Goal: Task Accomplishment & Management: Complete application form

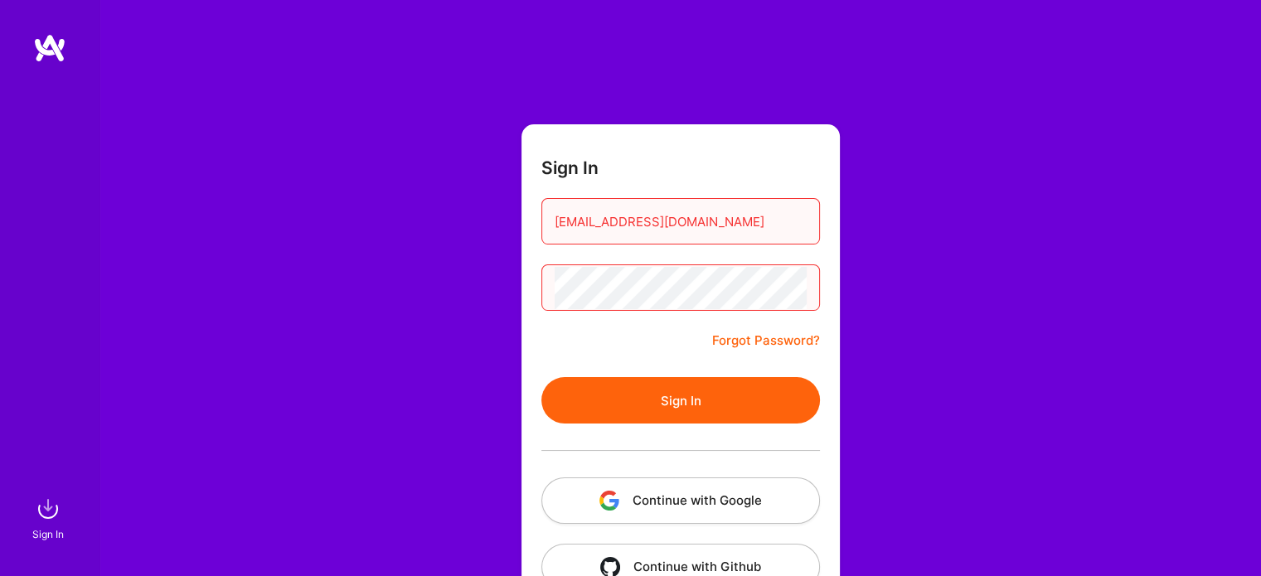
scroll to position [46, 0]
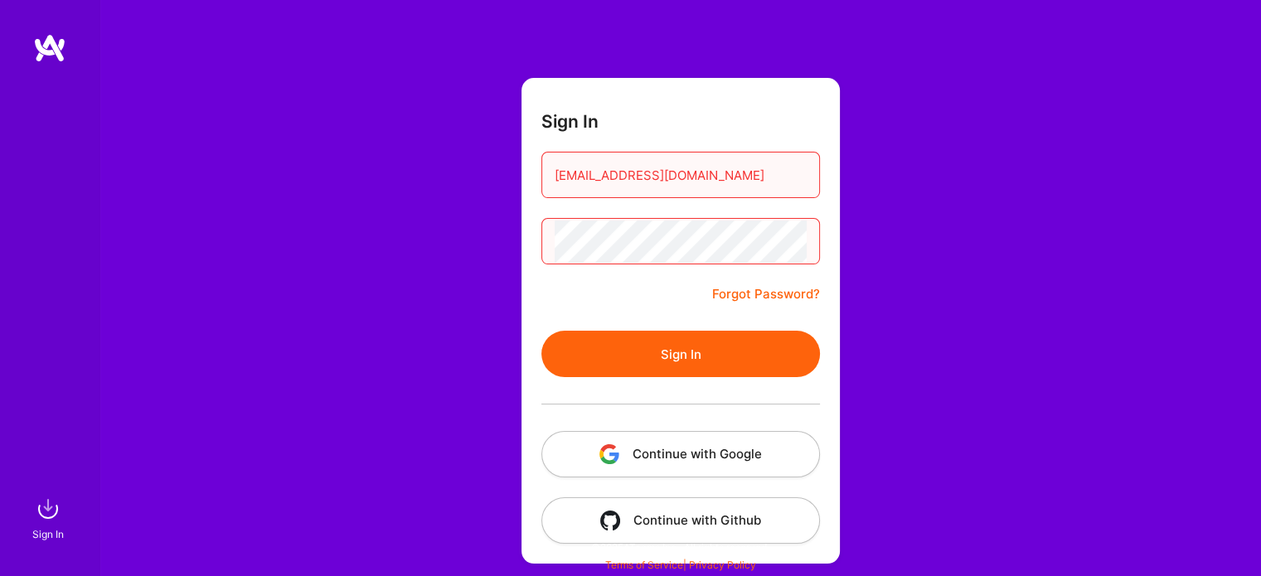
click at [711, 450] on button "Continue with Google" at bounding box center [680, 454] width 279 height 46
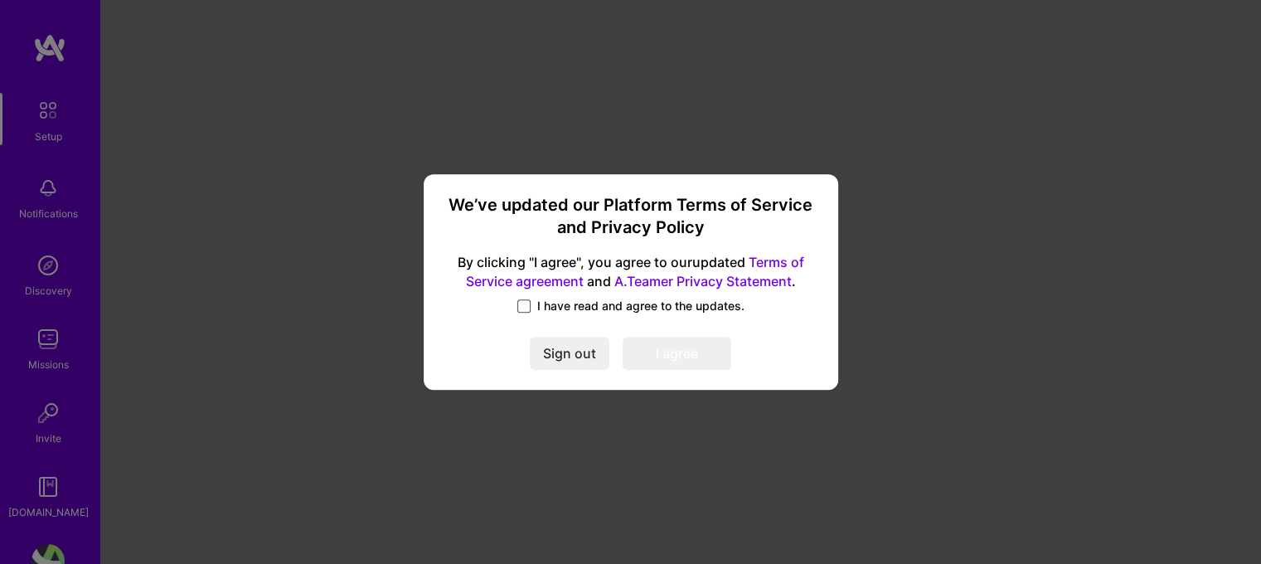
click at [528, 305] on span at bounding box center [523, 305] width 13 height 13
click at [0, 0] on input "I have read and agree to the updates." at bounding box center [0, 0] width 0 height 0
click at [696, 354] on button "I agree" at bounding box center [677, 353] width 109 height 33
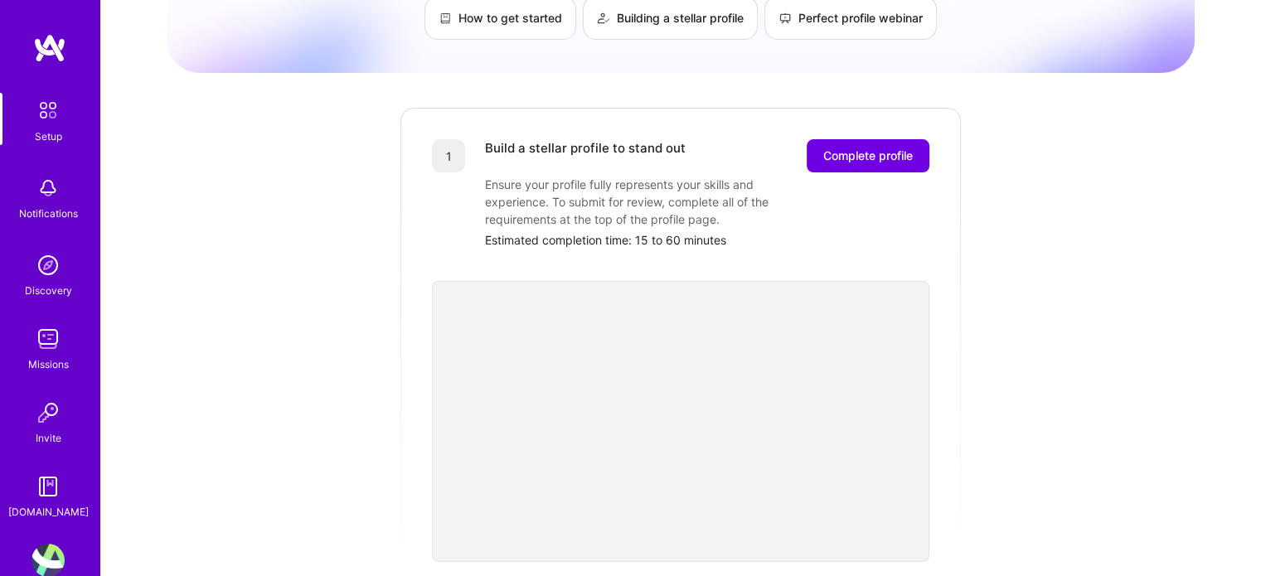
scroll to position [103, 0]
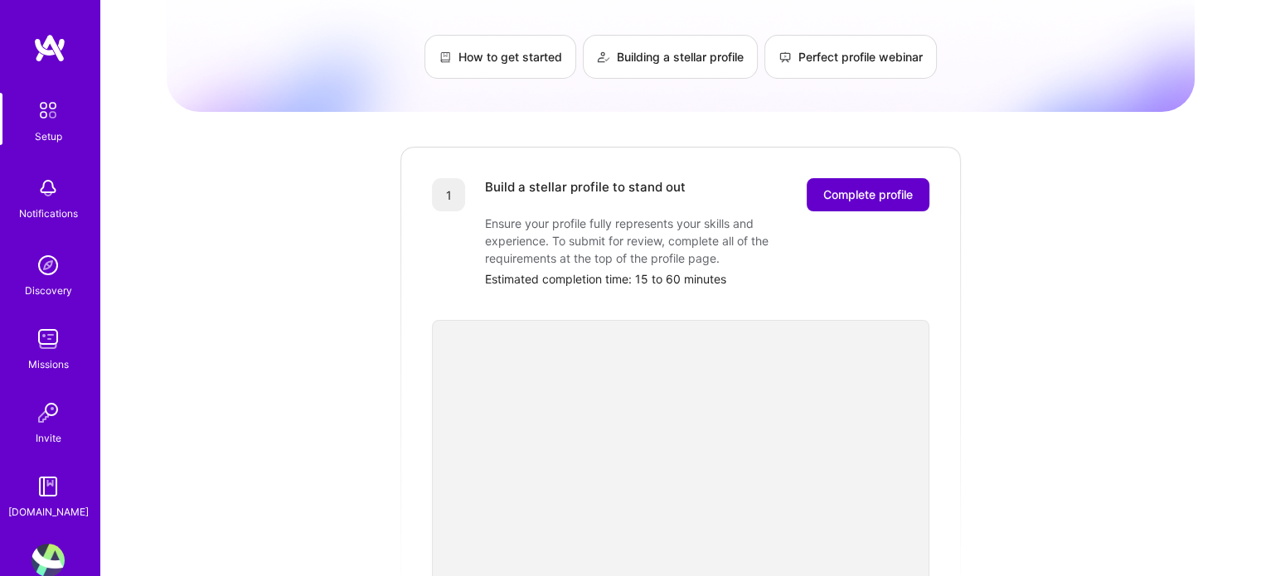
click at [878, 187] on span "Complete profile" at bounding box center [868, 195] width 90 height 17
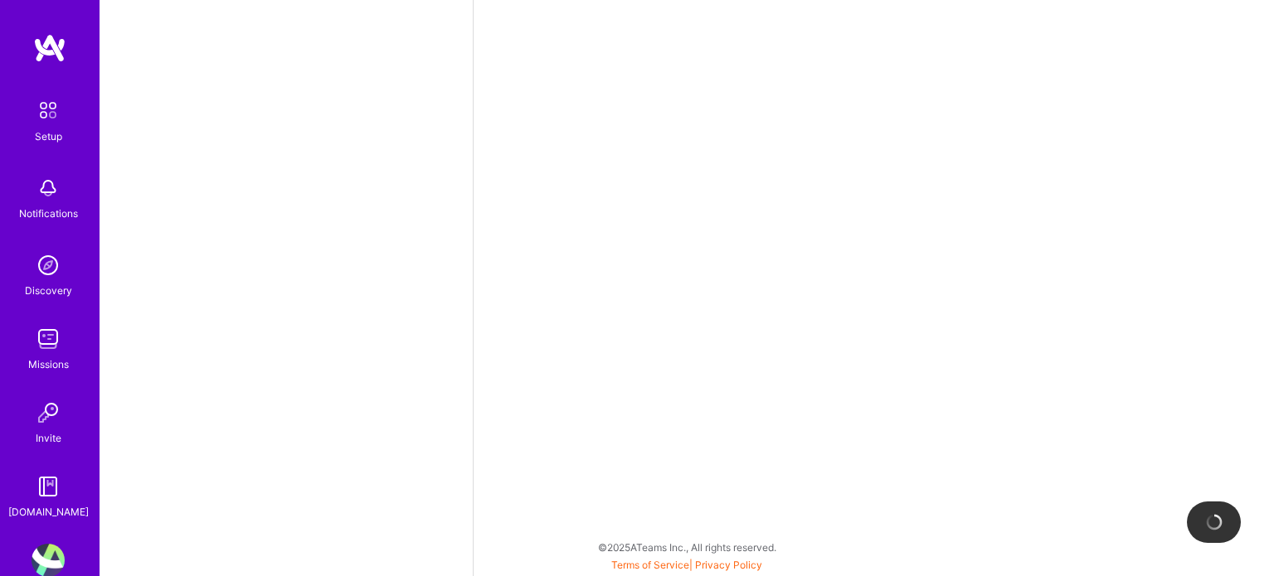
click at [878, 177] on div at bounding box center [873, 288] width 801 height 576
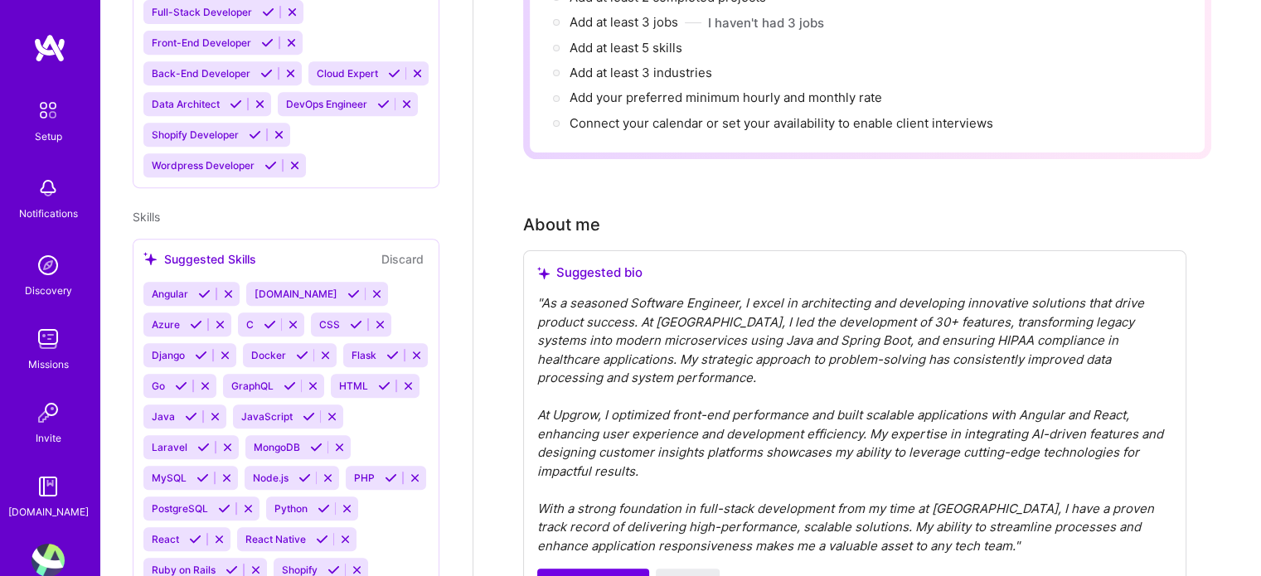
scroll to position [249, 0]
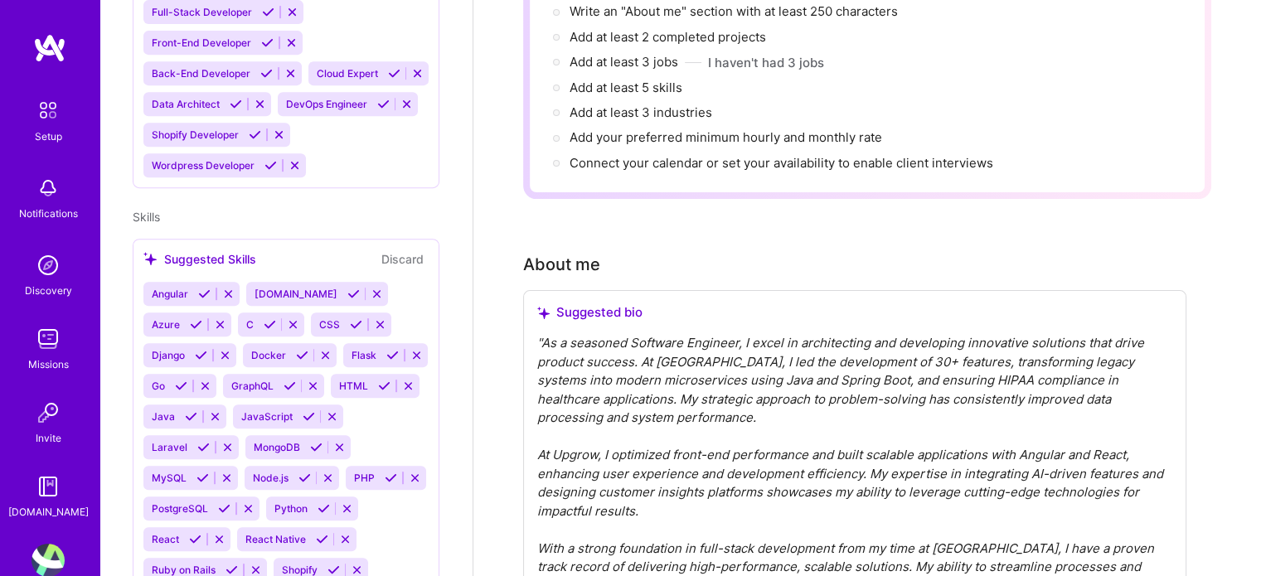
click at [768, 373] on div "" As a seasoned Software Engineer, I excel in architecting and developing innov…" at bounding box center [854, 464] width 635 height 261
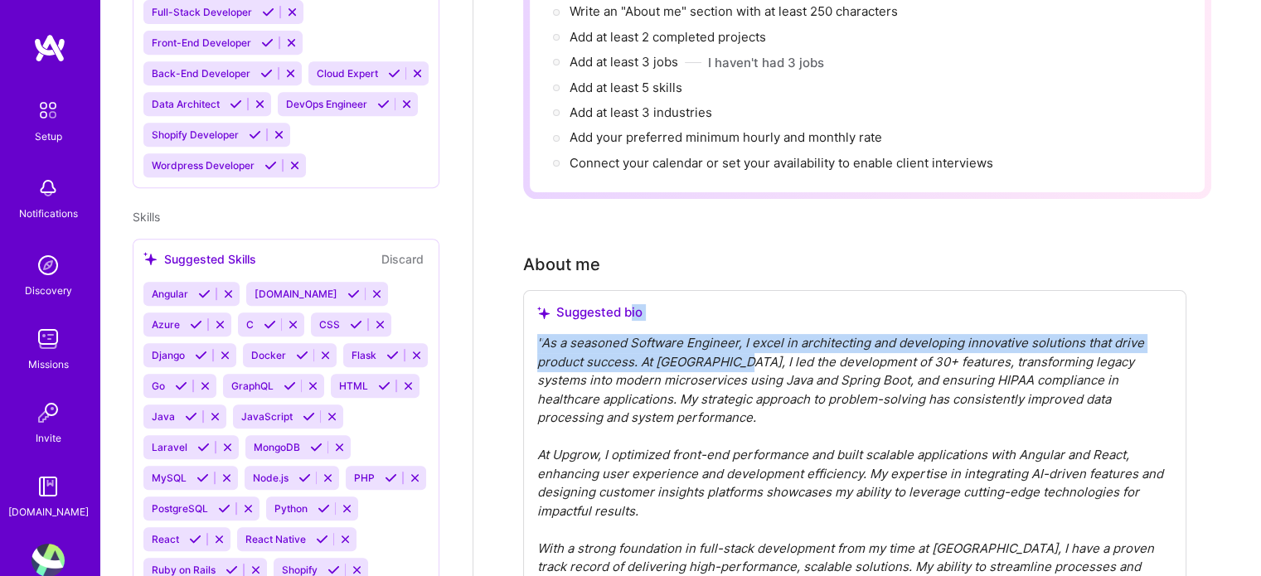
drag, startPoint x: 723, startPoint y: 338, endPoint x: 629, endPoint y: 292, distance: 104.6
click at [629, 292] on div "Suggested bio " As a seasoned Software Engineer, I excel in architecting and de…" at bounding box center [854, 469] width 663 height 359
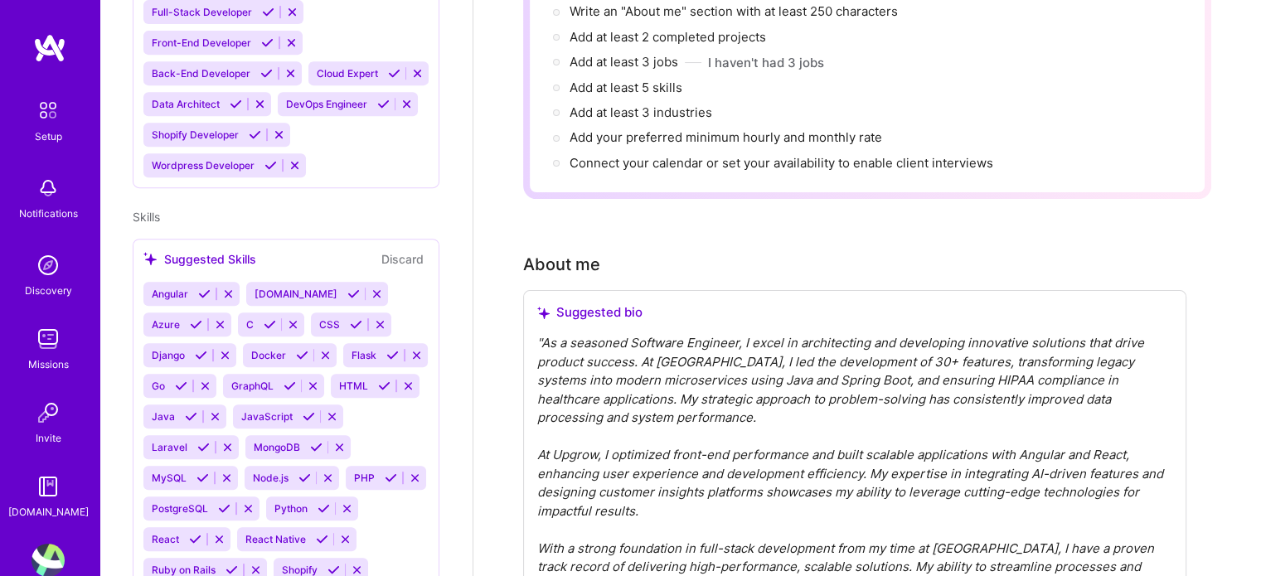
click at [731, 381] on div "" As a seasoned Software Engineer, I excel in architecting and developing innov…" at bounding box center [854, 464] width 635 height 261
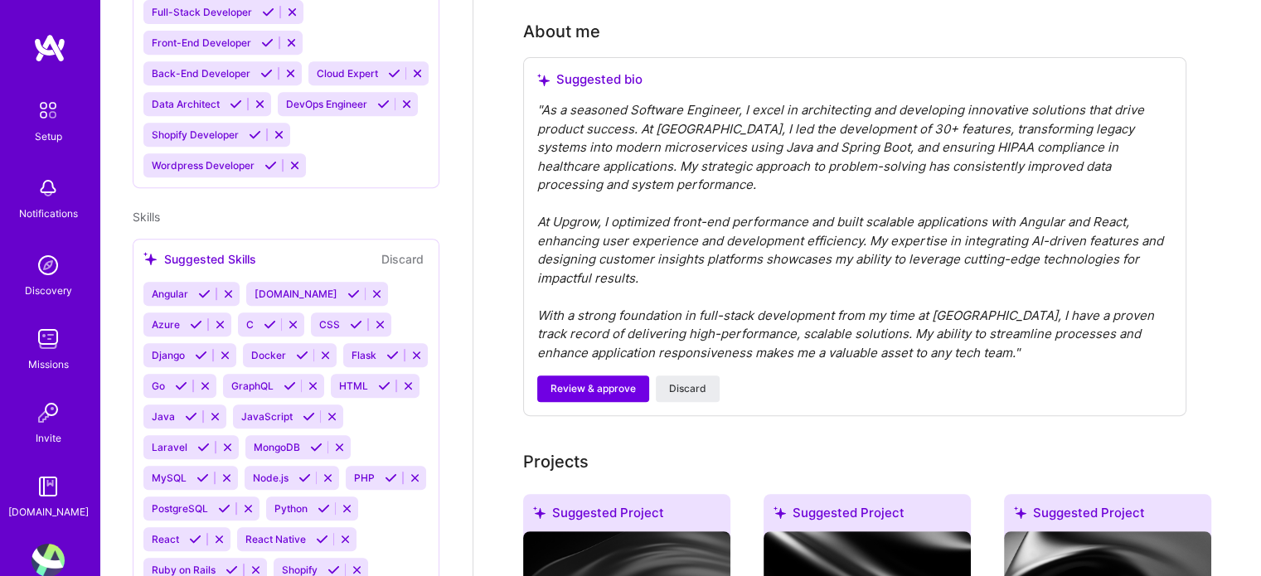
scroll to position [497, 0]
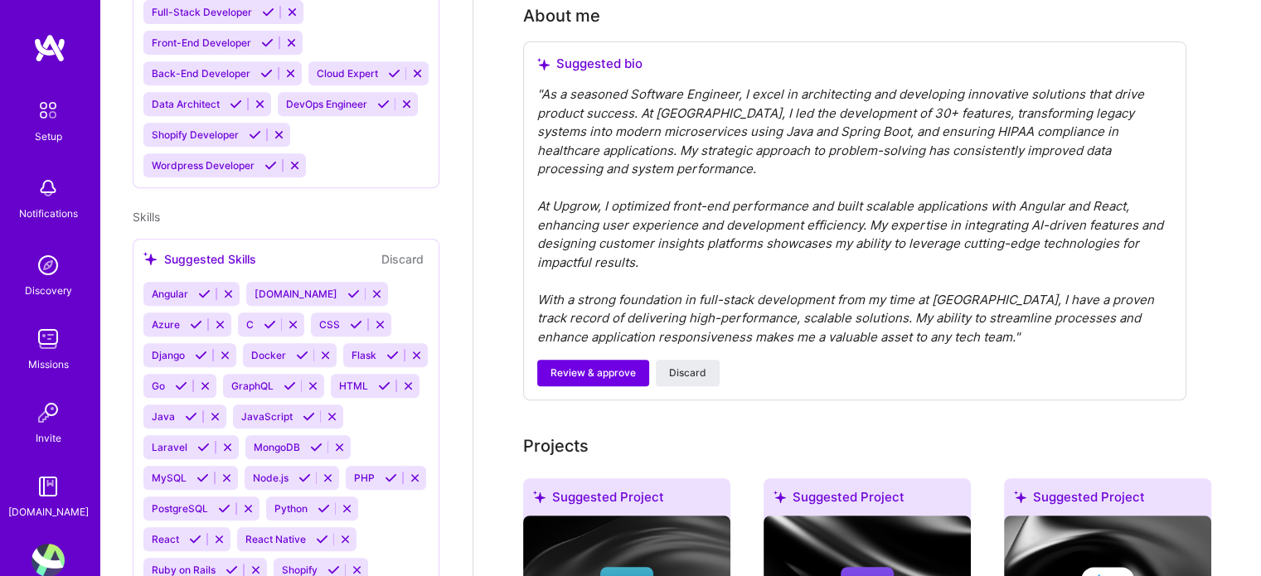
click at [1015, 360] on div "Review & approve Discard" at bounding box center [854, 373] width 635 height 27
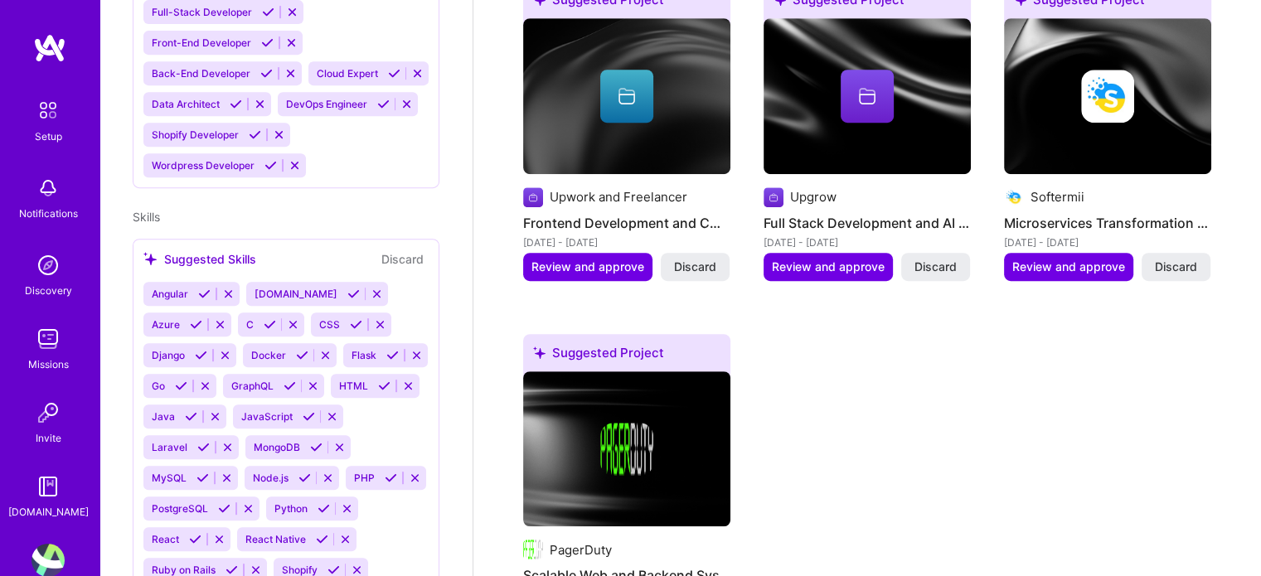
scroll to position [912, 0]
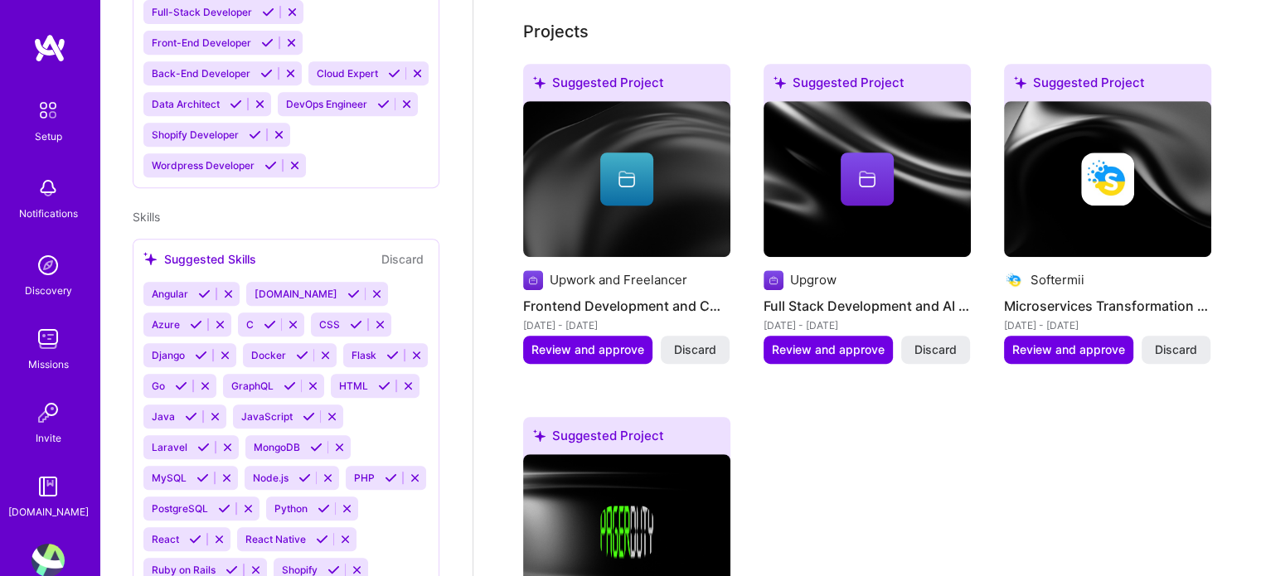
click at [853, 412] on div "Suggested Project Upwork and Freelancer Frontend Development and CMS Optimizati…" at bounding box center [867, 400] width 688 height 672
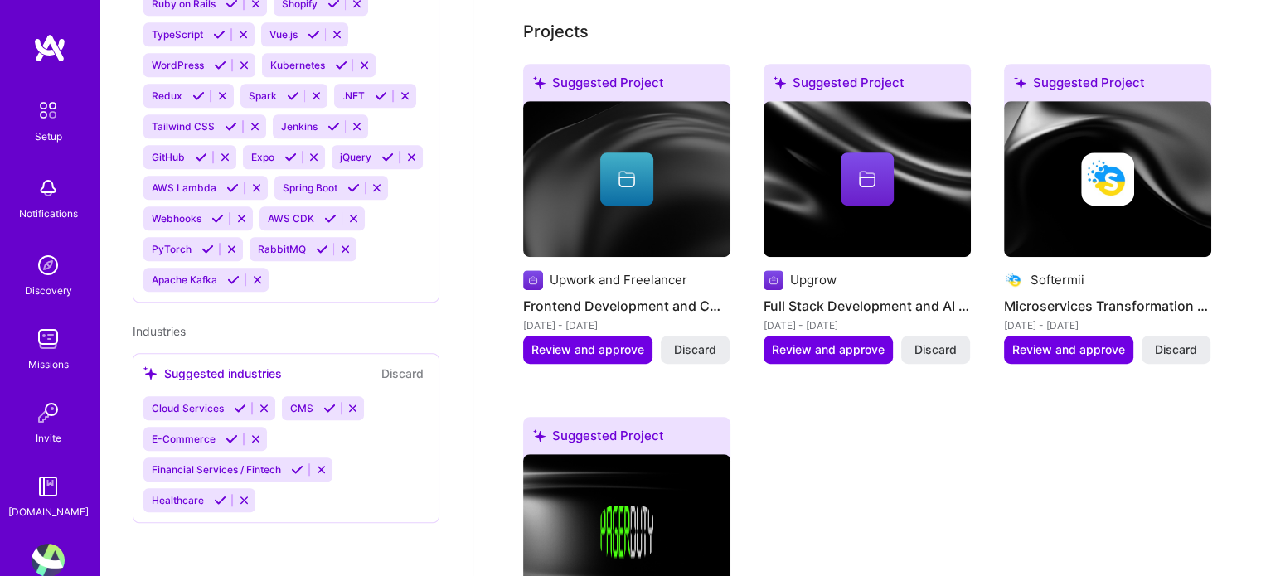
click at [907, 507] on div "Suggested Project Upwork and Freelancer Frontend Development and CMS Optimizati…" at bounding box center [867, 400] width 688 height 672
click at [626, 169] on icon at bounding box center [627, 179] width 20 height 20
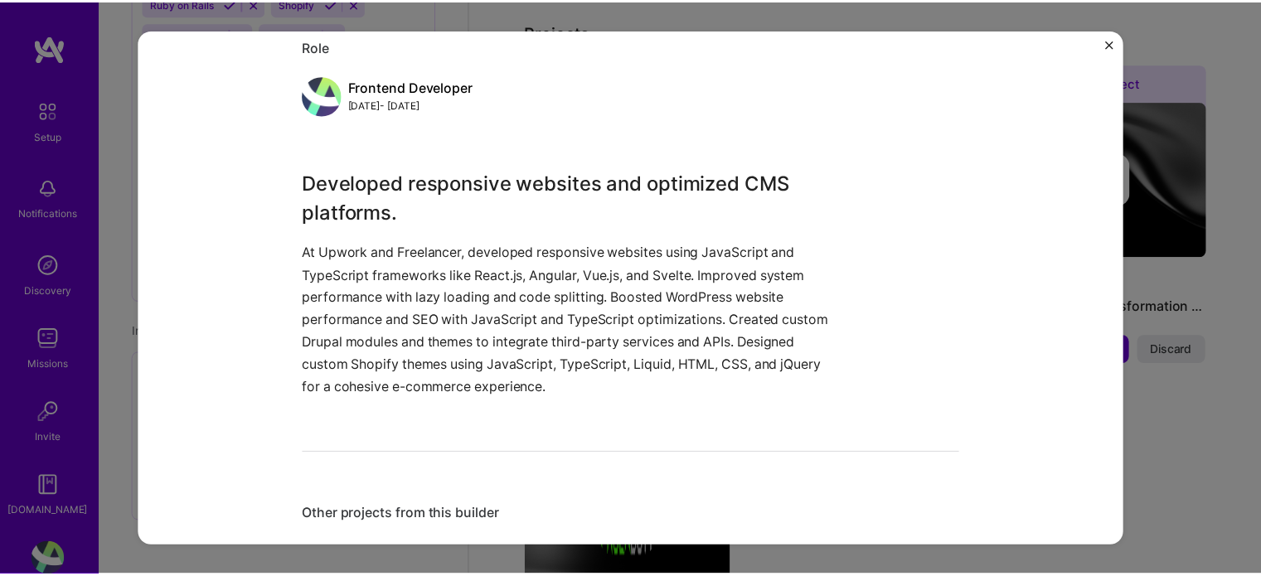
scroll to position [226, 0]
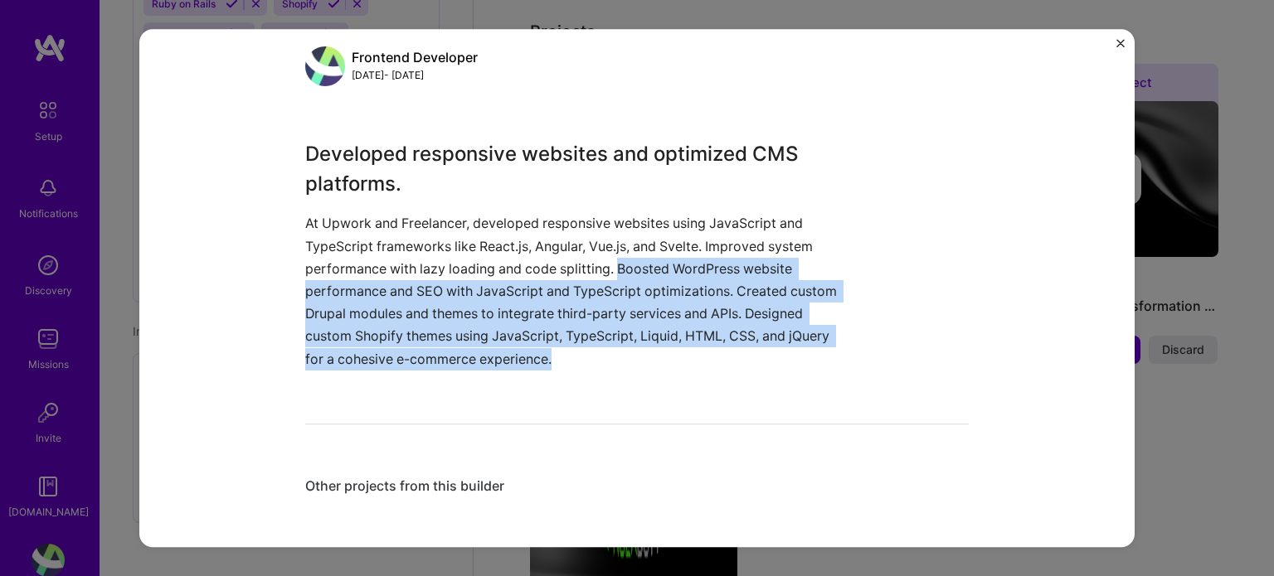
drag, startPoint x: 614, startPoint y: 266, endPoint x: 645, endPoint y: 366, distance: 104.4
click at [645, 366] on p "At Upwork and Freelancer, developed responsive websites using JavaScript and Ty…" at bounding box center [574, 292] width 539 height 158
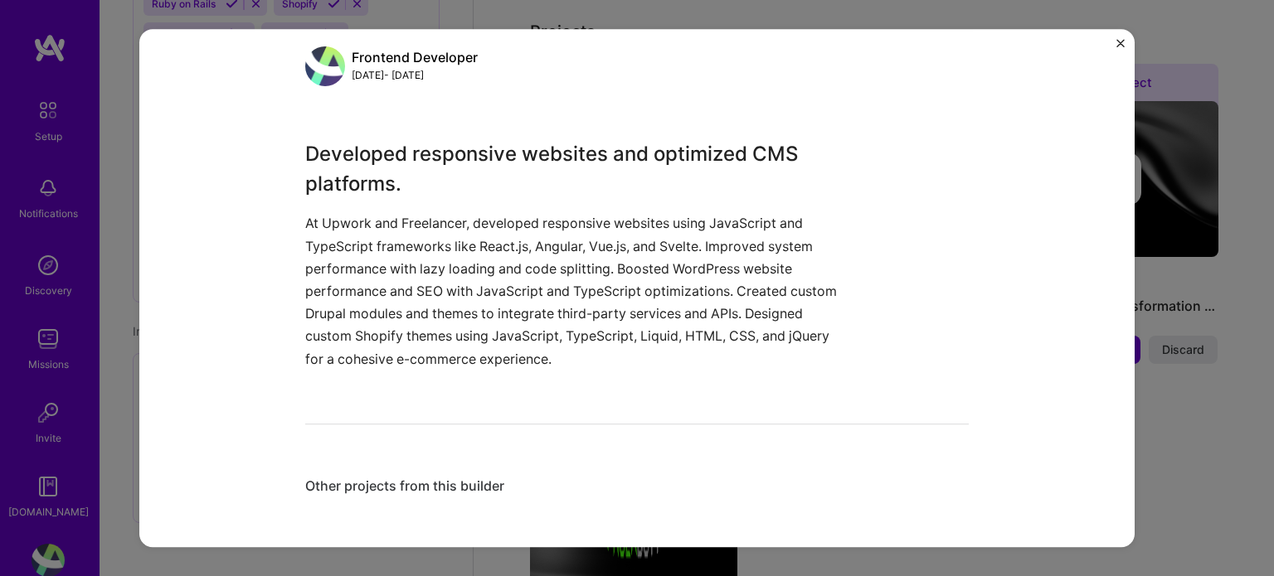
click at [841, 251] on div "Developed responsive websites and optimized CMS platforms. At Upwork and Freela…" at bounding box center [636, 255] width 663 height 230
click at [1121, 42] on img "Close" at bounding box center [1120, 43] width 8 height 8
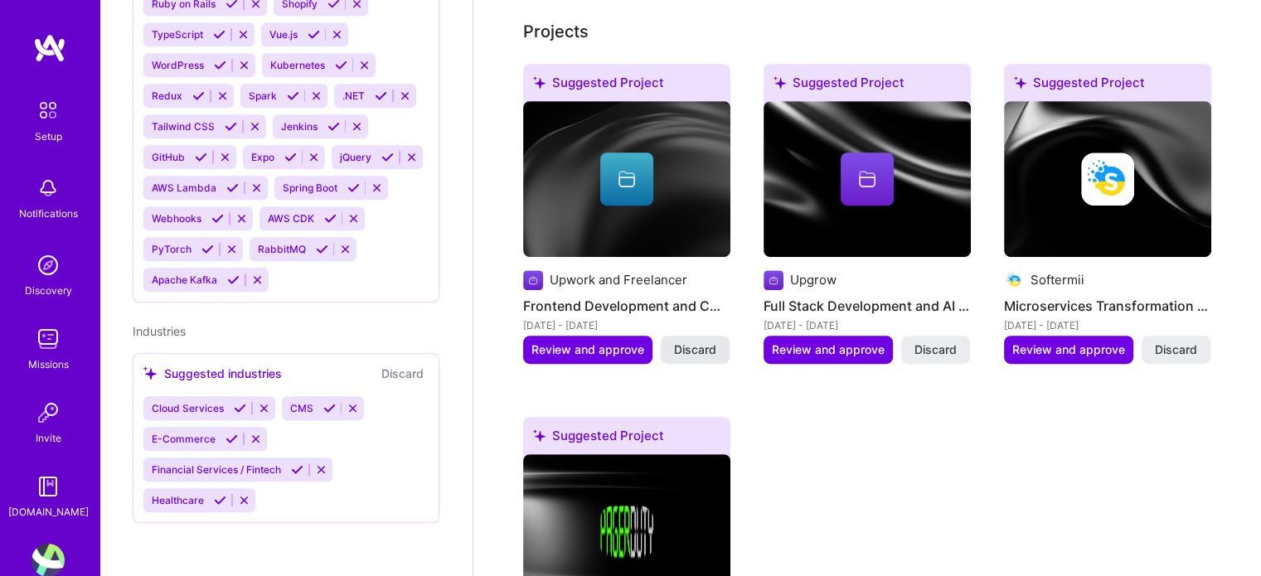
click at [712, 342] on span "Discard" at bounding box center [695, 350] width 42 height 17
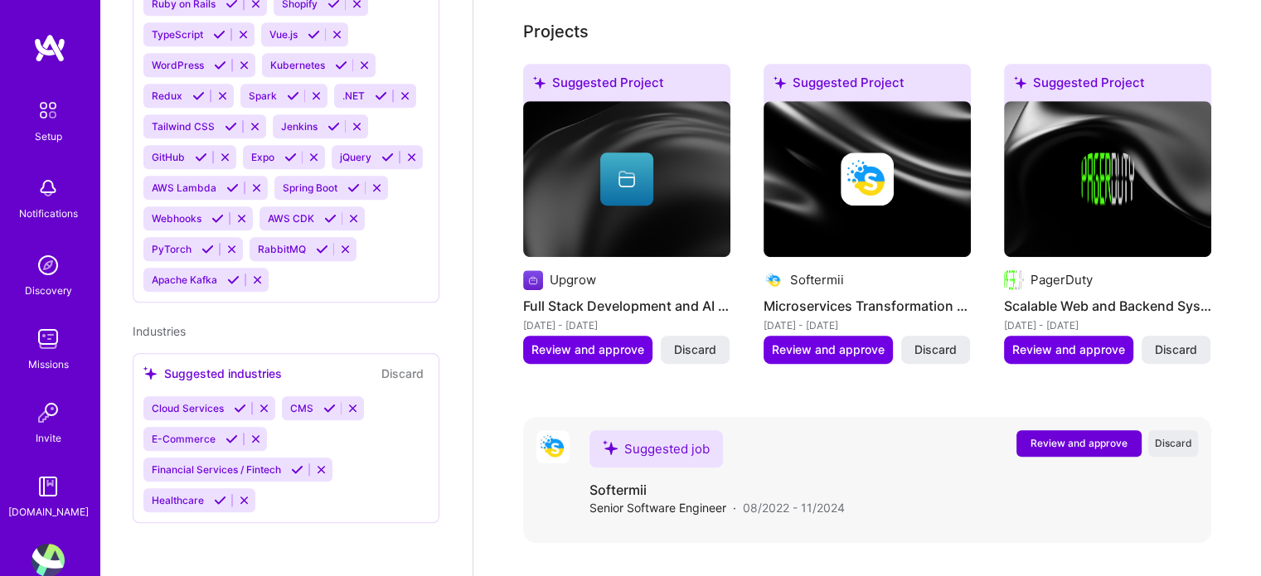
click at [814, 417] on div "Suggested job Review and approve Discard Suggested job Softermii Senior Softwar…" at bounding box center [867, 480] width 688 height 126
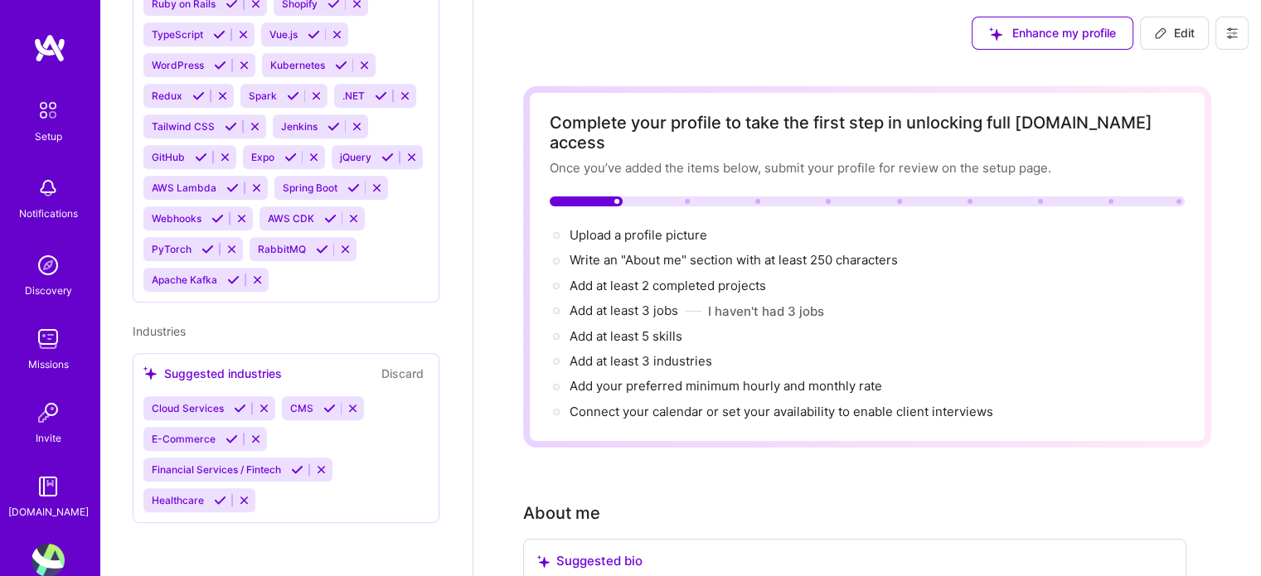
click at [1065, 32] on span "Enhance my profile" at bounding box center [1052, 33] width 127 height 17
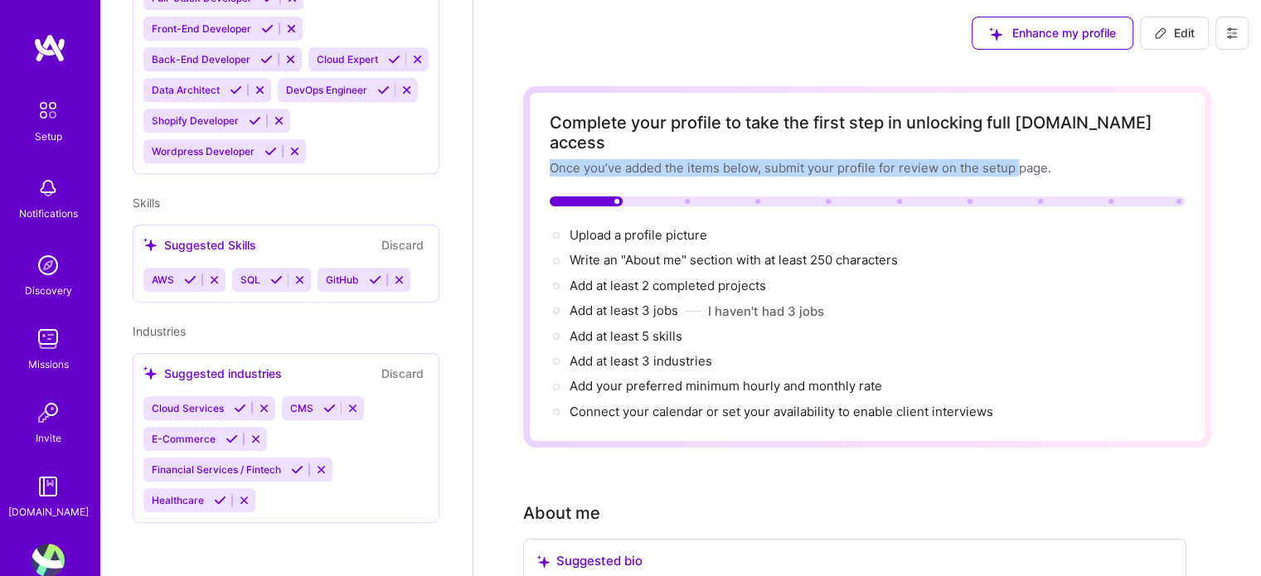
drag, startPoint x: 550, startPoint y: 147, endPoint x: 1018, endPoint y: 148, distance: 468.5
click at [1018, 159] on div "Once you’ve added the items below, submit your profile for review on the setup …" at bounding box center [867, 167] width 635 height 17
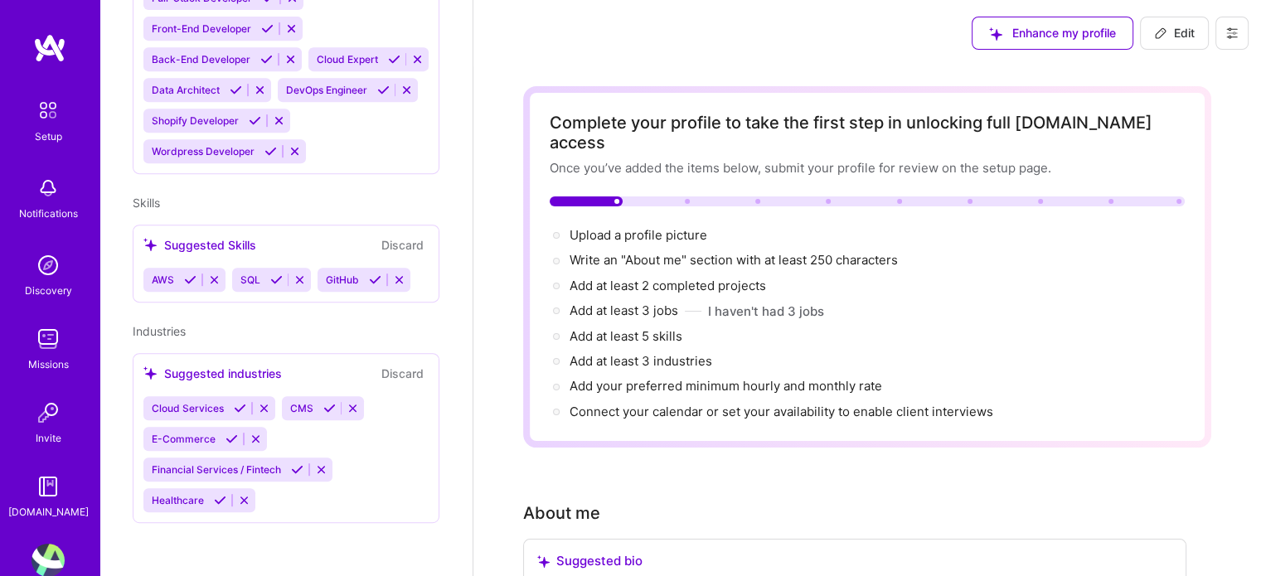
click at [1109, 159] on div "Once you’ve added the items below, submit your profile for review on the setup …" at bounding box center [867, 167] width 635 height 17
click at [630, 226] on div "Upload a profile picture →" at bounding box center [639, 235] width 138 height 18
click at [638, 227] on span "Upload a profile picture →" at bounding box center [646, 235] width 153 height 16
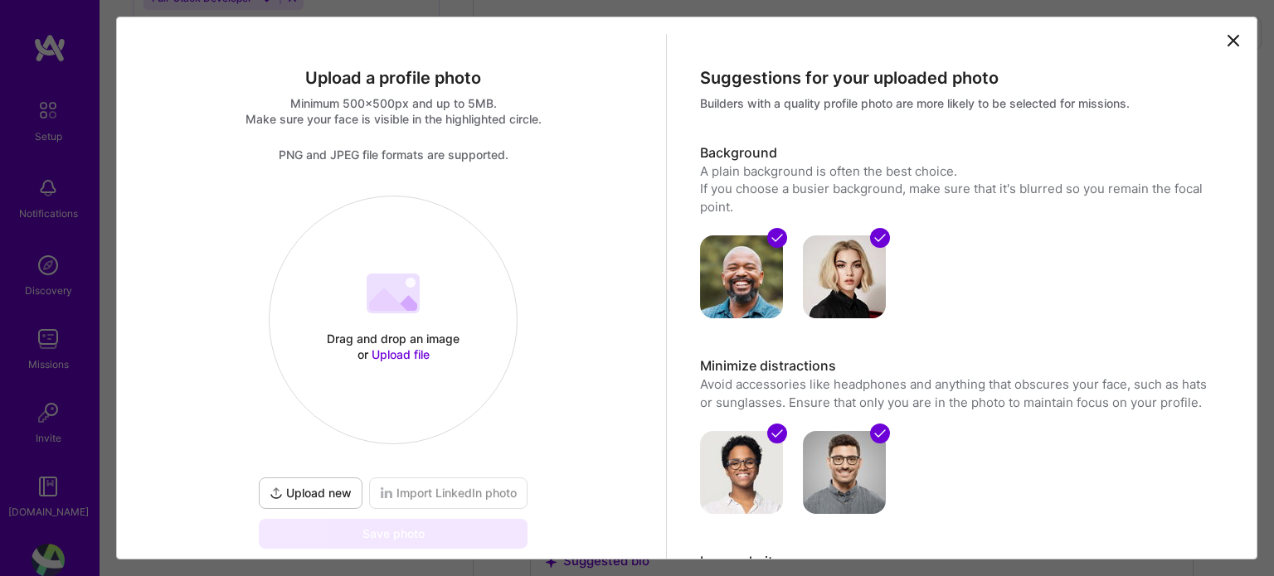
click at [1226, 38] on icon at bounding box center [1233, 41] width 20 height 20
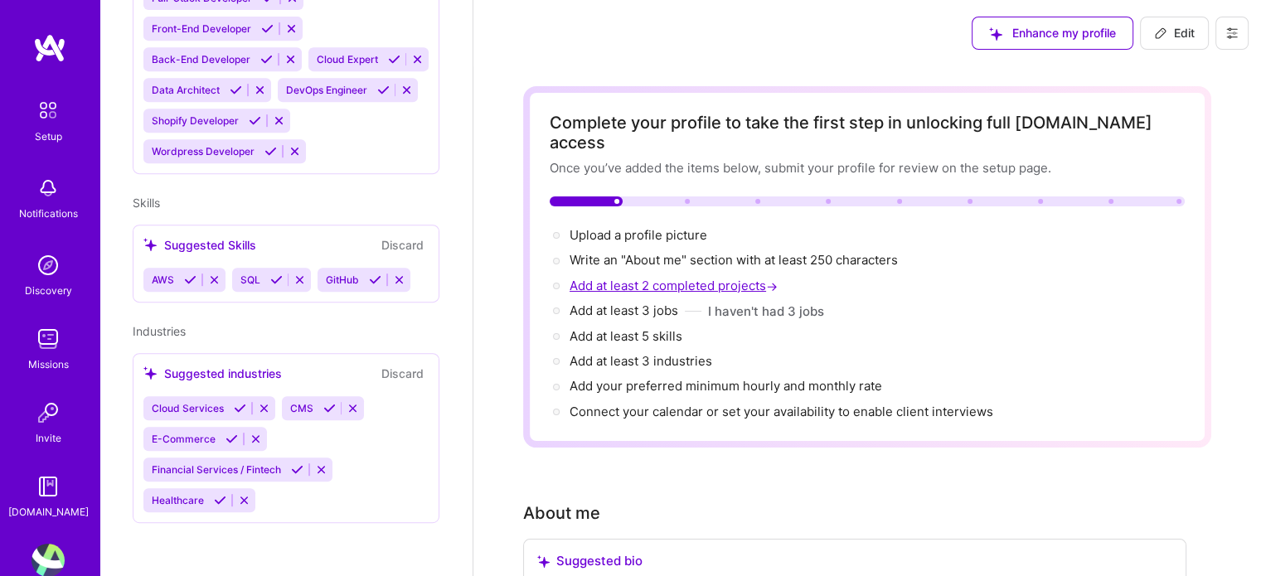
click at [706, 278] on span "Add at least 2 completed projects →" at bounding box center [675, 286] width 211 height 16
select select "US"
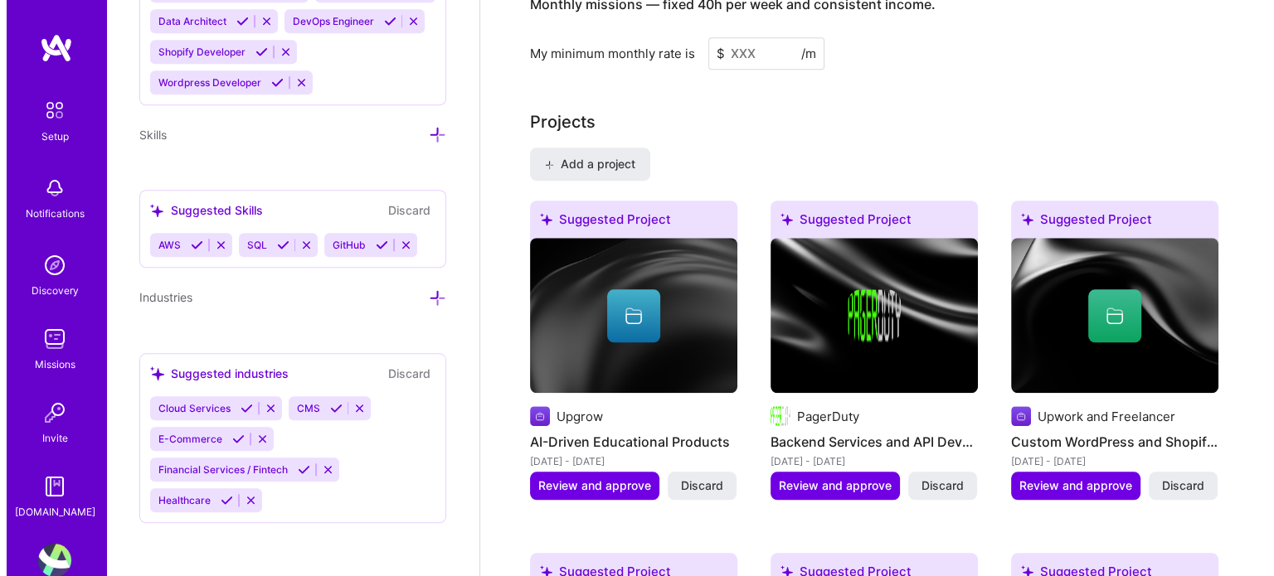
scroll to position [1490, 0]
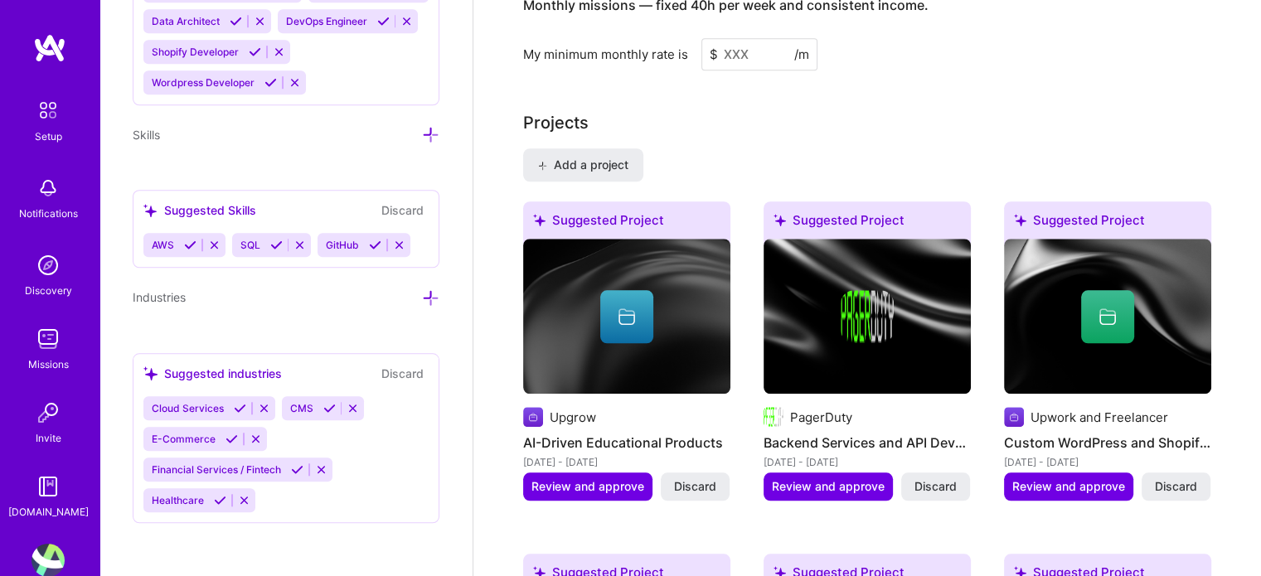
click at [628, 307] on icon at bounding box center [627, 317] width 20 height 20
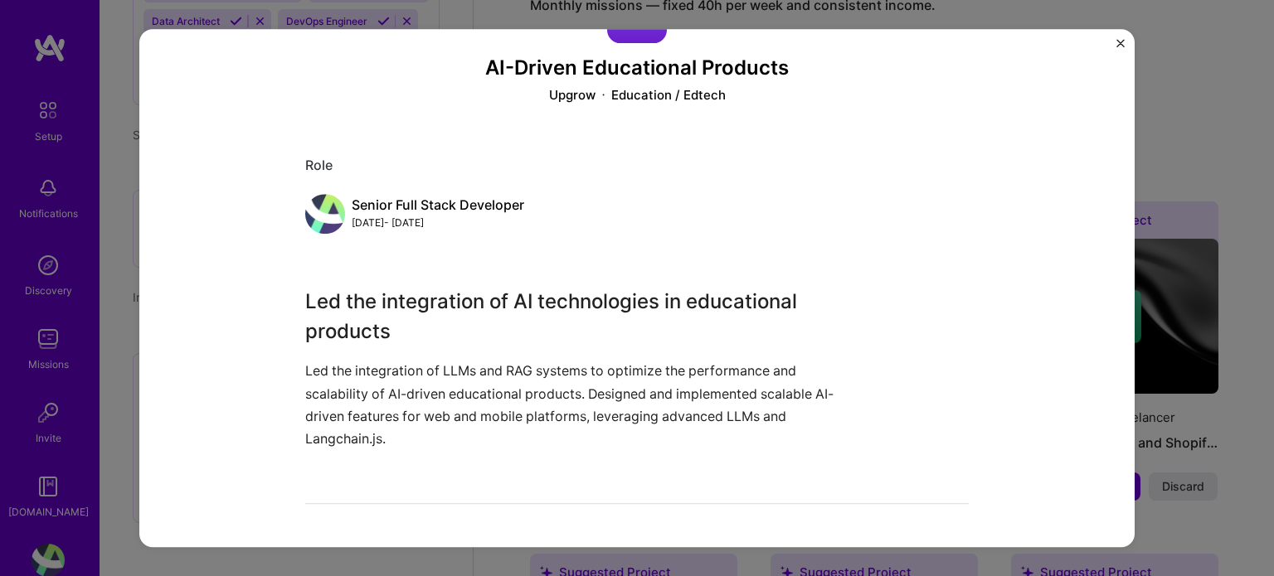
scroll to position [159, 0]
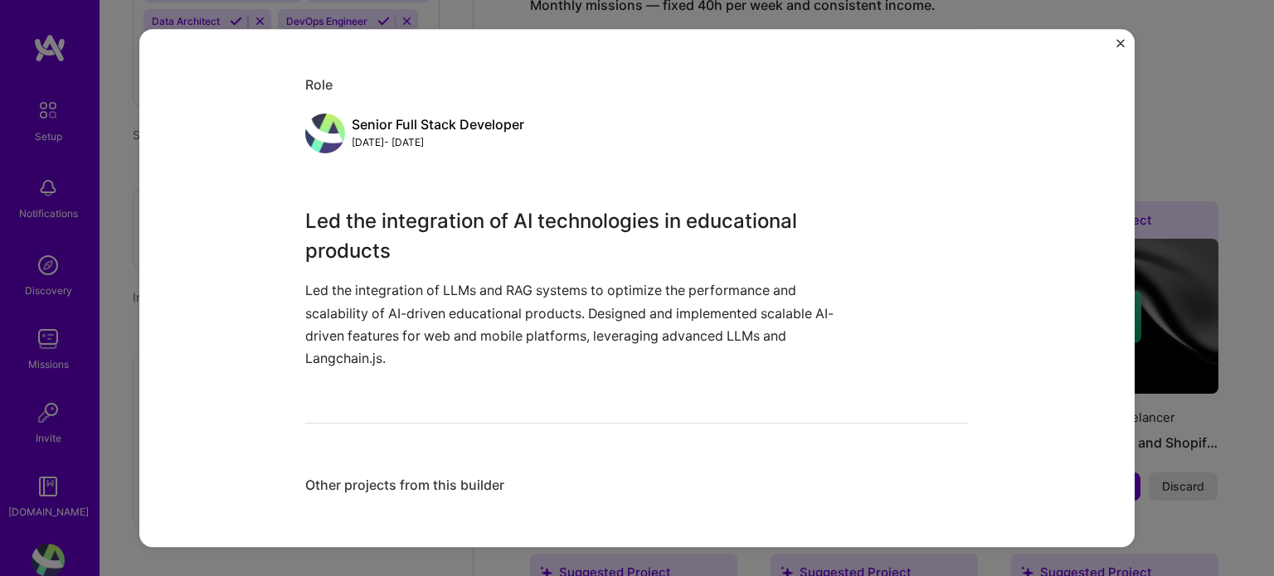
click at [1121, 42] on img "Close" at bounding box center [1120, 43] width 8 height 8
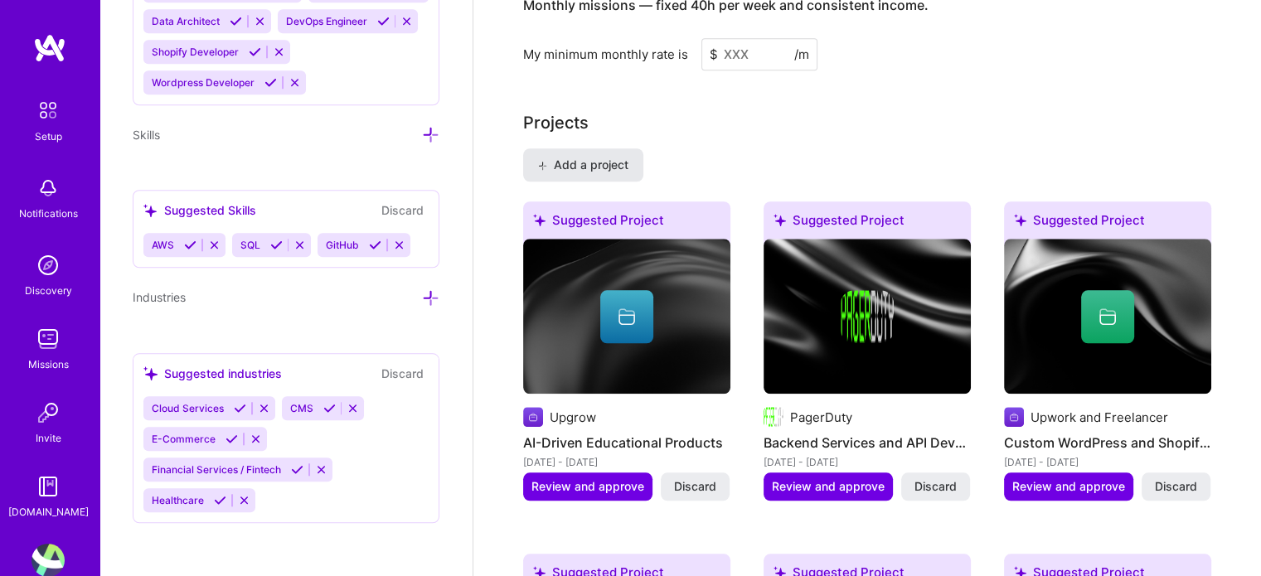
click at [604, 148] on button "Add a project" at bounding box center [583, 164] width 120 height 33
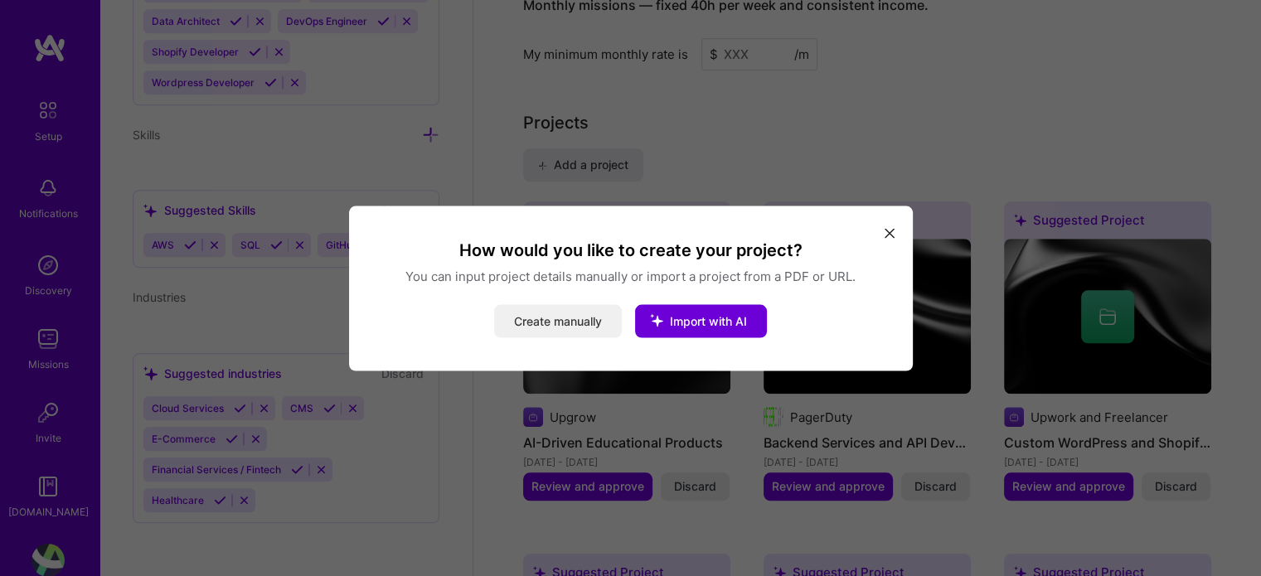
click at [604, 313] on button "Create manually" at bounding box center [558, 320] width 128 height 33
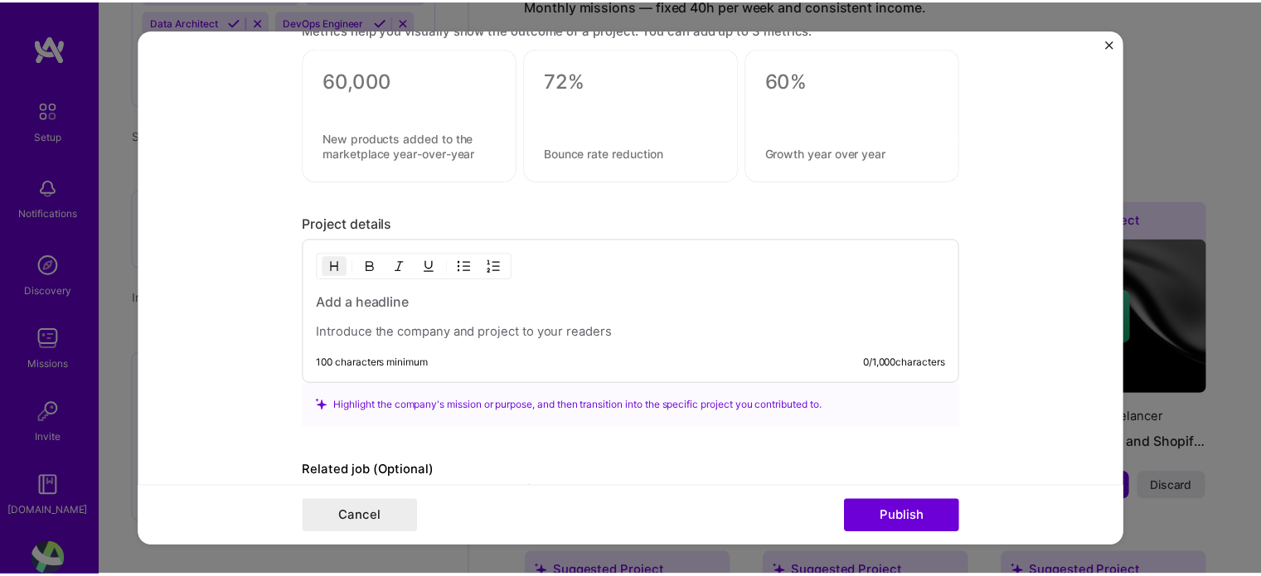
scroll to position [1161, 0]
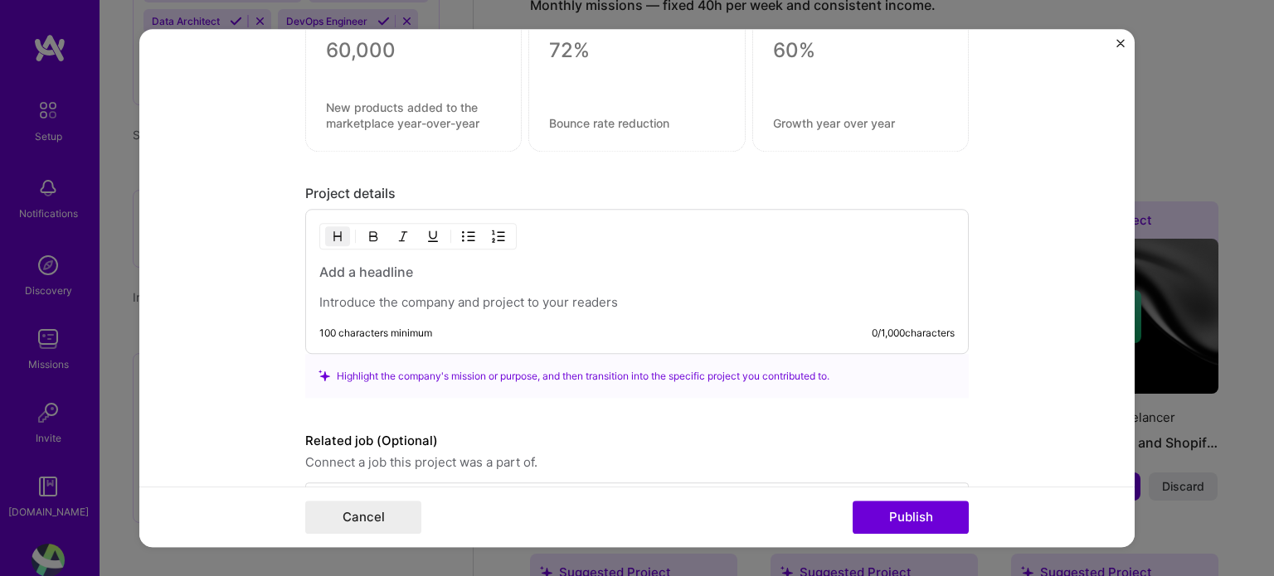
click at [1116, 43] on img "Close" at bounding box center [1120, 43] width 8 height 8
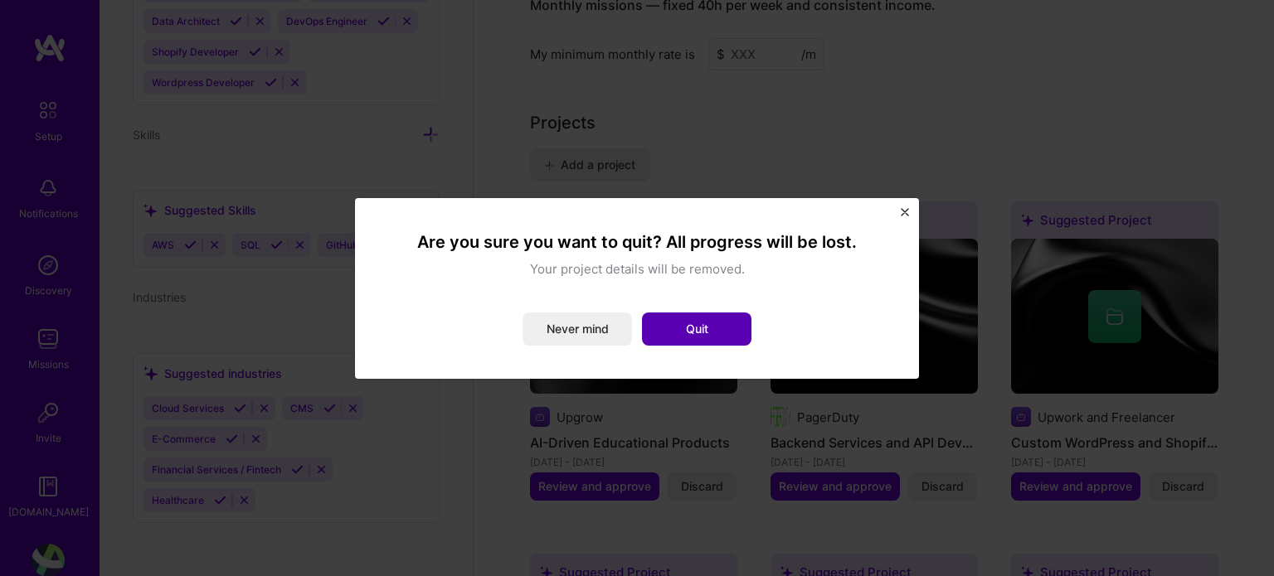
click at [684, 339] on button "Quit" at bounding box center [696, 329] width 109 height 33
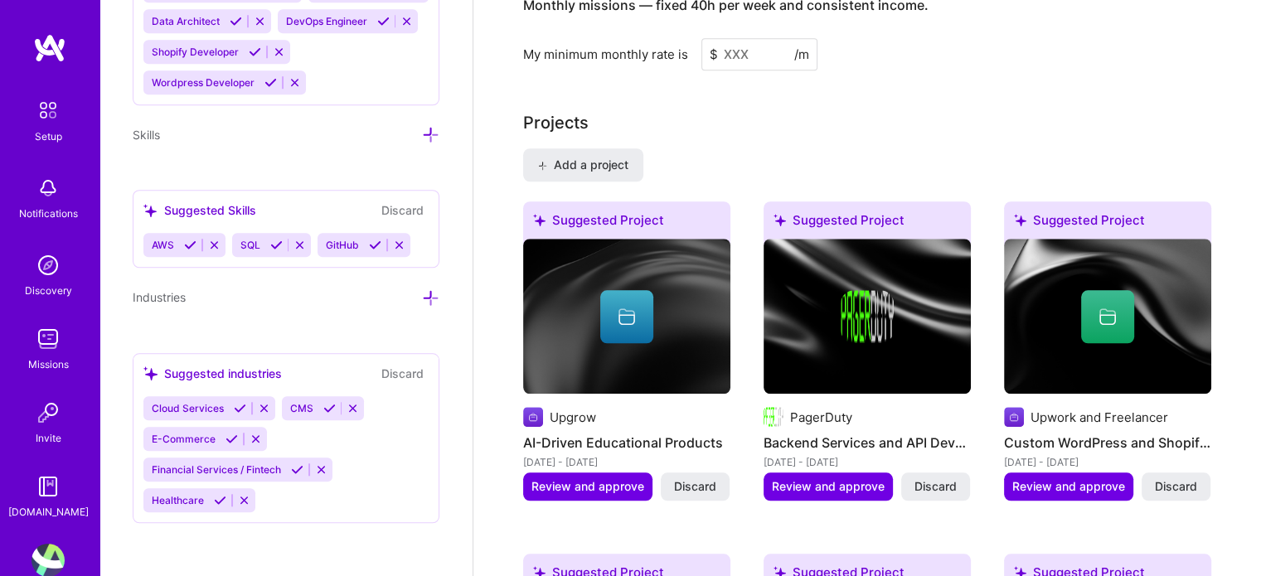
click at [497, 77] on div "Complete your profile to take the first step in unlocking full [DOMAIN_NAME] ac…" at bounding box center [867, 291] width 788 height 3431
click at [709, 110] on div "Projects" at bounding box center [867, 122] width 688 height 25
